Goal: Information Seeking & Learning: Learn about a topic

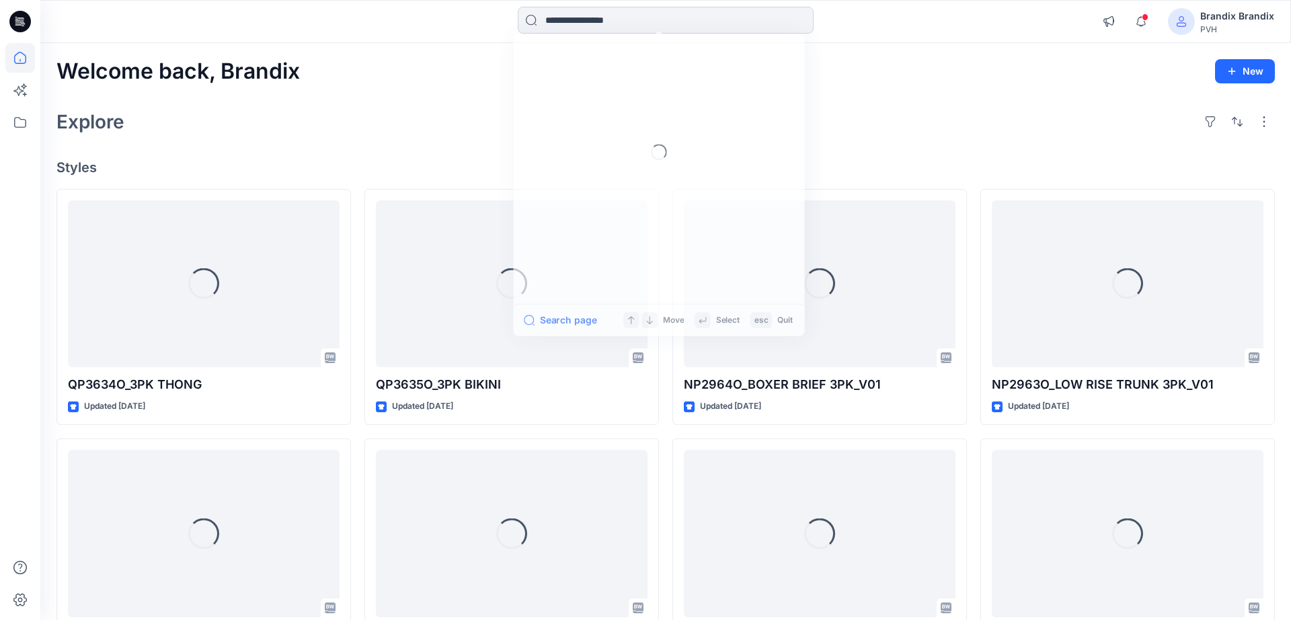
click at [609, 17] on input at bounding box center [666, 20] width 296 height 27
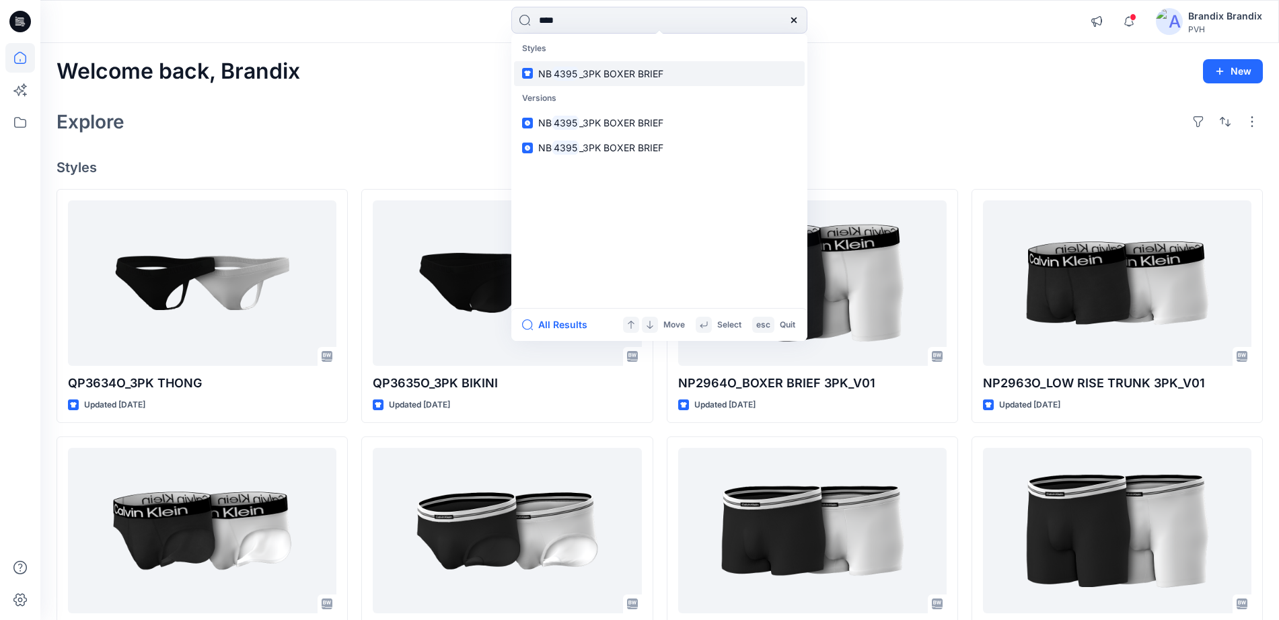
type input "****"
click at [610, 75] on span "_3PK BOXER BRIEF" at bounding box center [621, 73] width 84 height 11
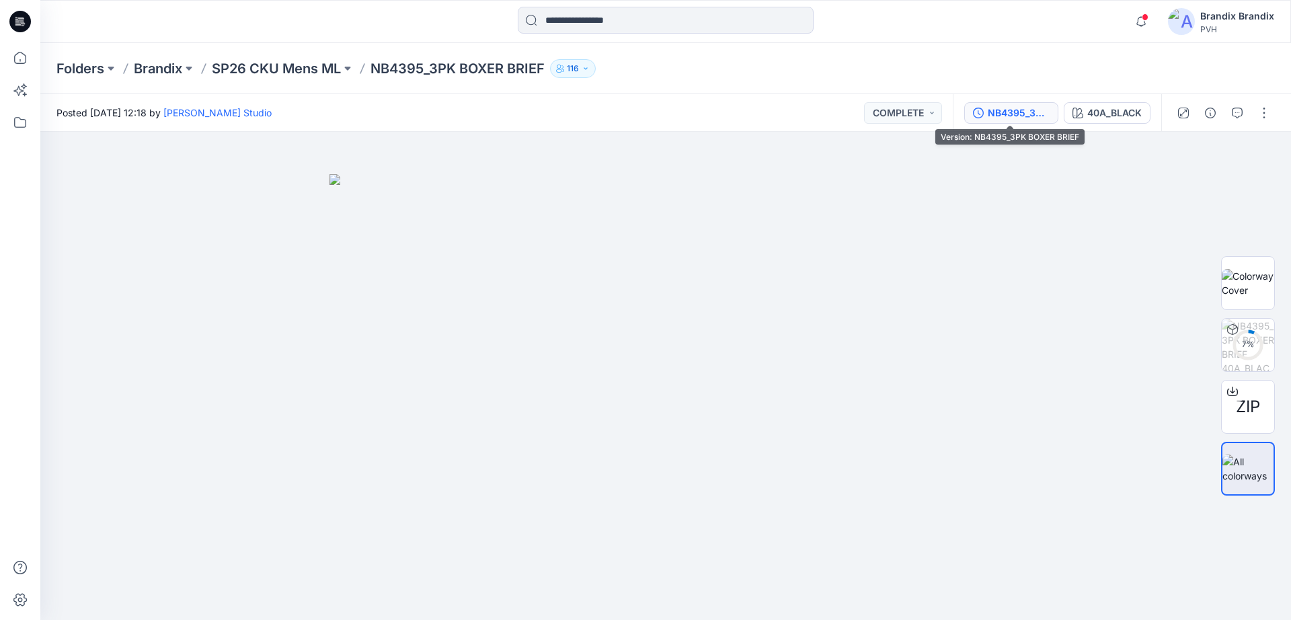
click at [1014, 116] on div "NB4395_3PK BOXER BRIEF" at bounding box center [1019, 113] width 62 height 15
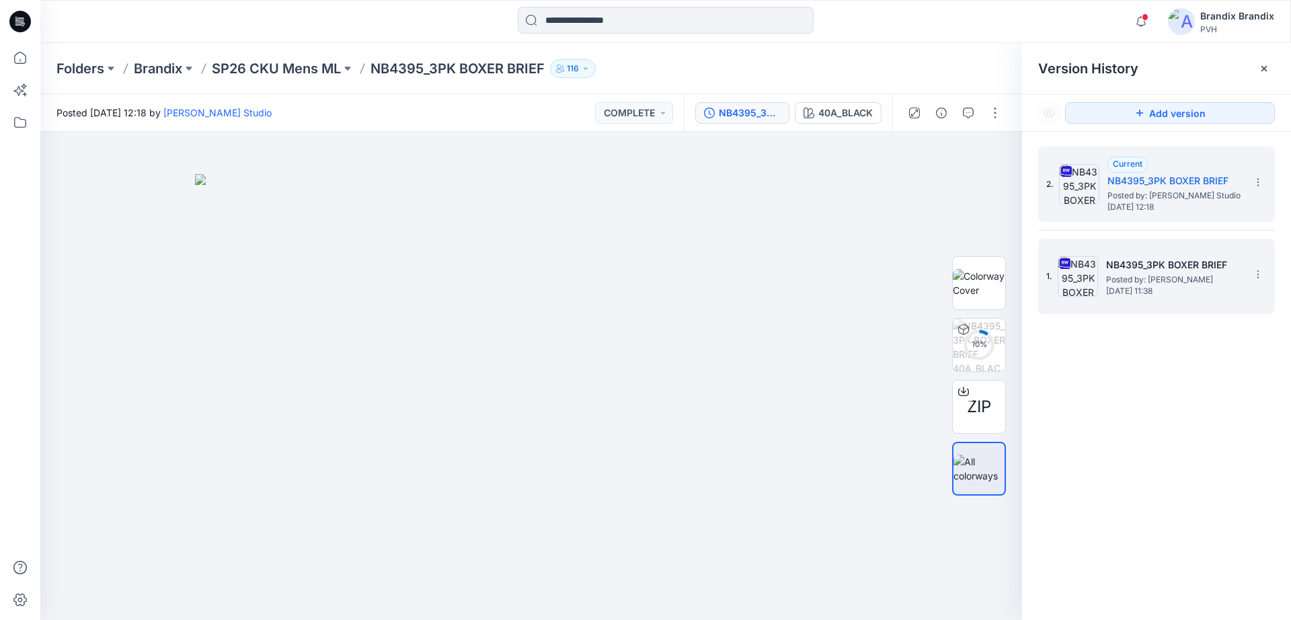
click at [1177, 293] on span "Friday, May 09, 2025 11:38" at bounding box center [1173, 291] width 135 height 9
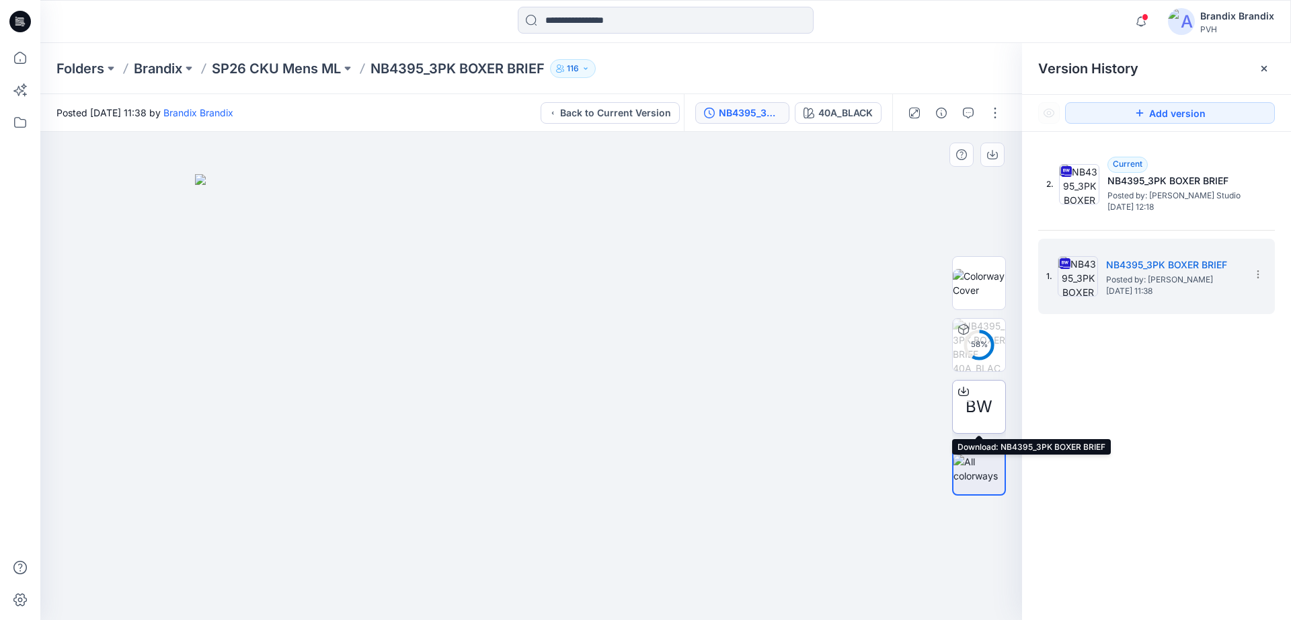
click at [964, 387] on icon at bounding box center [963, 390] width 5 height 7
